Goal: Task Accomplishment & Management: Use online tool/utility

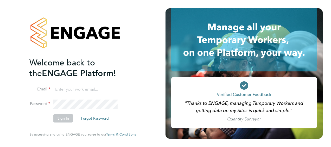
type input "chris.ferris@countrysidepartnerships.com"
click at [64, 118] on button "Sign In" at bounding box center [63, 118] width 20 height 8
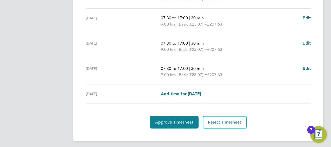
scroll to position [235, 0]
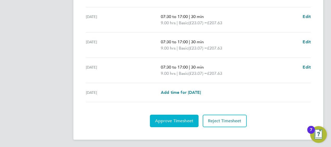
click at [184, 121] on span "Approve Timesheet" at bounding box center [174, 120] width 38 height 5
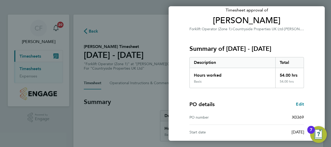
scroll to position [87, 0]
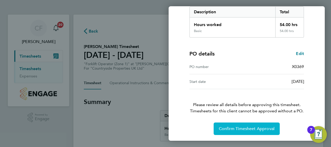
click at [233, 130] on span "Confirm Timesheet Approval" at bounding box center [247, 128] width 56 height 5
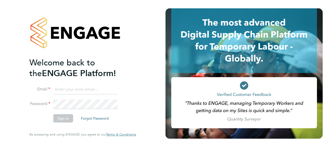
type input "chris.ferris@countrysidepartnerships.com"
click at [61, 118] on button "Sign In" at bounding box center [63, 118] width 20 height 8
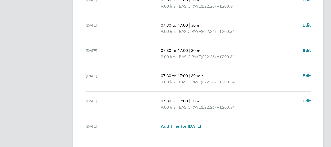
scroll to position [234, 0]
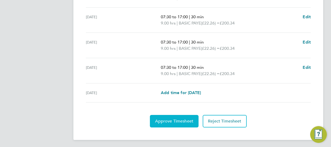
click at [184, 121] on span "Approve Timesheet" at bounding box center [174, 120] width 38 height 5
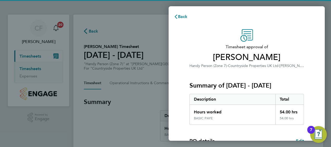
scroll to position [87, 0]
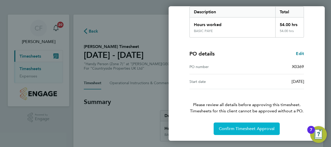
click at [240, 126] on span "Confirm Timesheet Approval" at bounding box center [247, 128] width 56 height 5
